Goal: Task Accomplishment & Management: Manage account settings

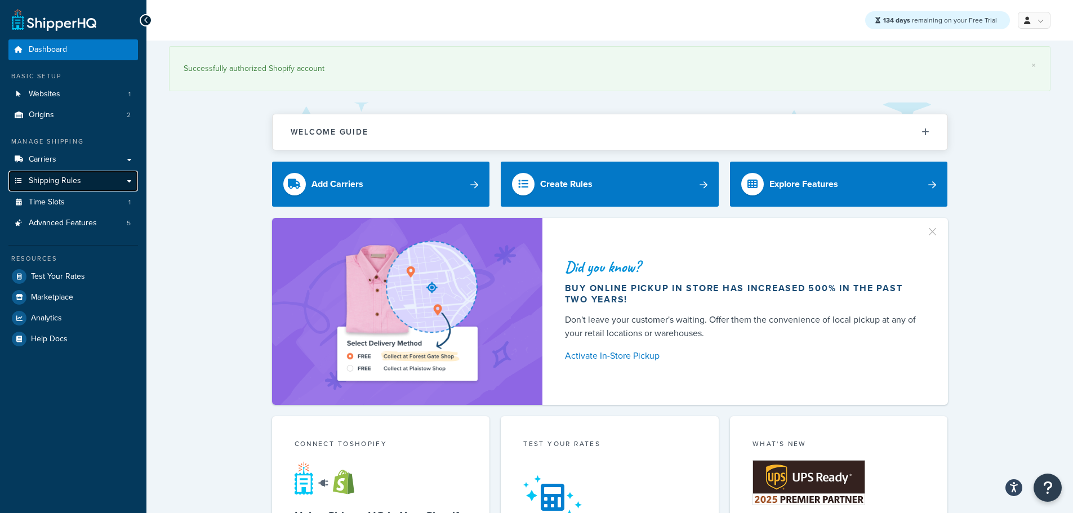
click at [66, 185] on span "Shipping Rules" at bounding box center [55, 181] width 52 height 10
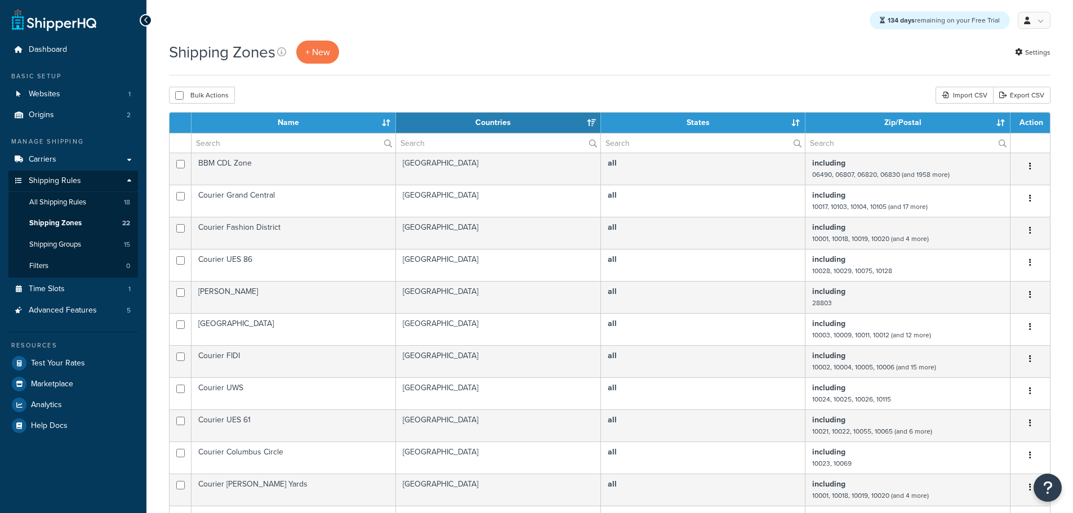
select select "15"
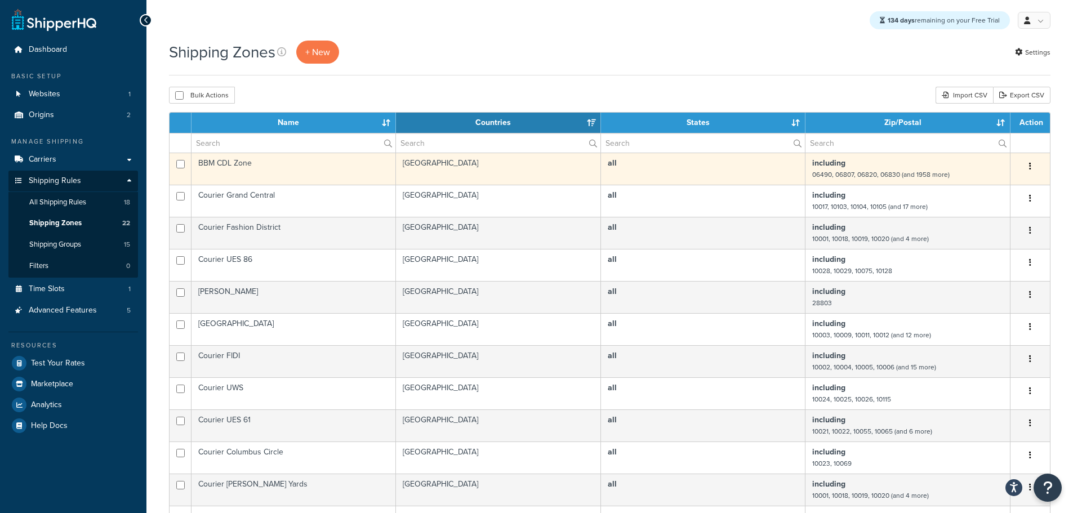
click at [242, 163] on td "BBM CDL Zone" at bounding box center [293, 169] width 204 height 32
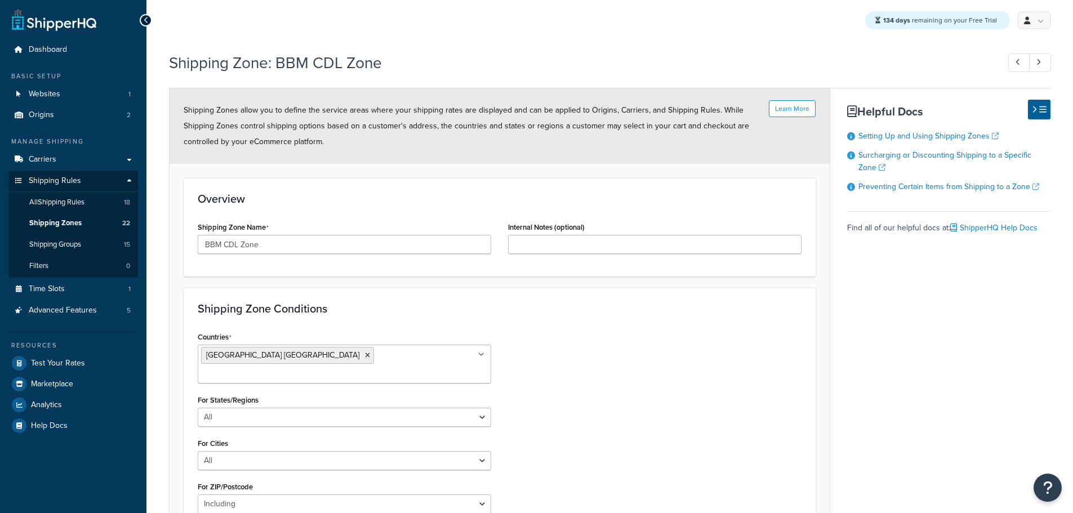
select select "including"
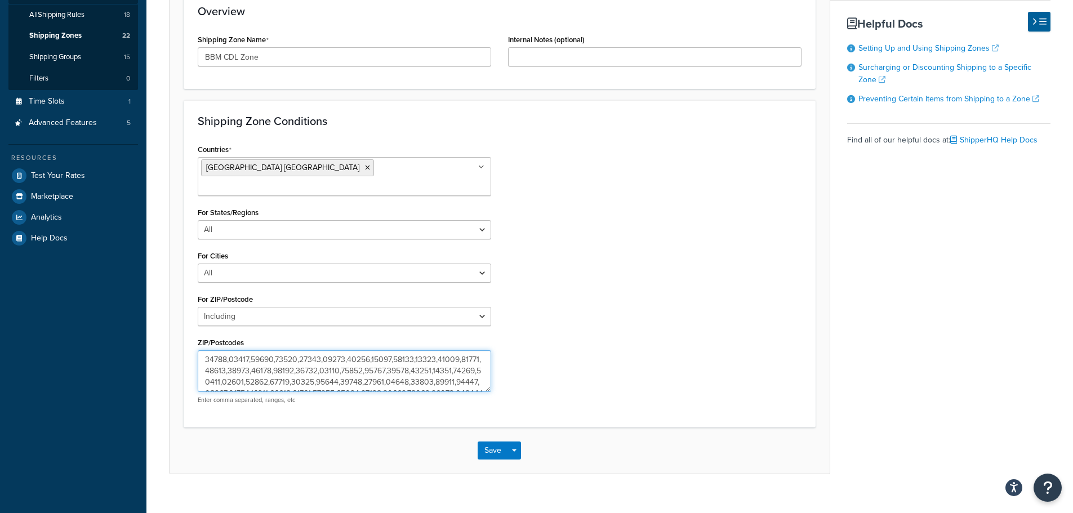
click at [310, 360] on textarea "ZIP/Postcodes" at bounding box center [344, 371] width 293 height 42
